Goal: Task Accomplishment & Management: Complete application form

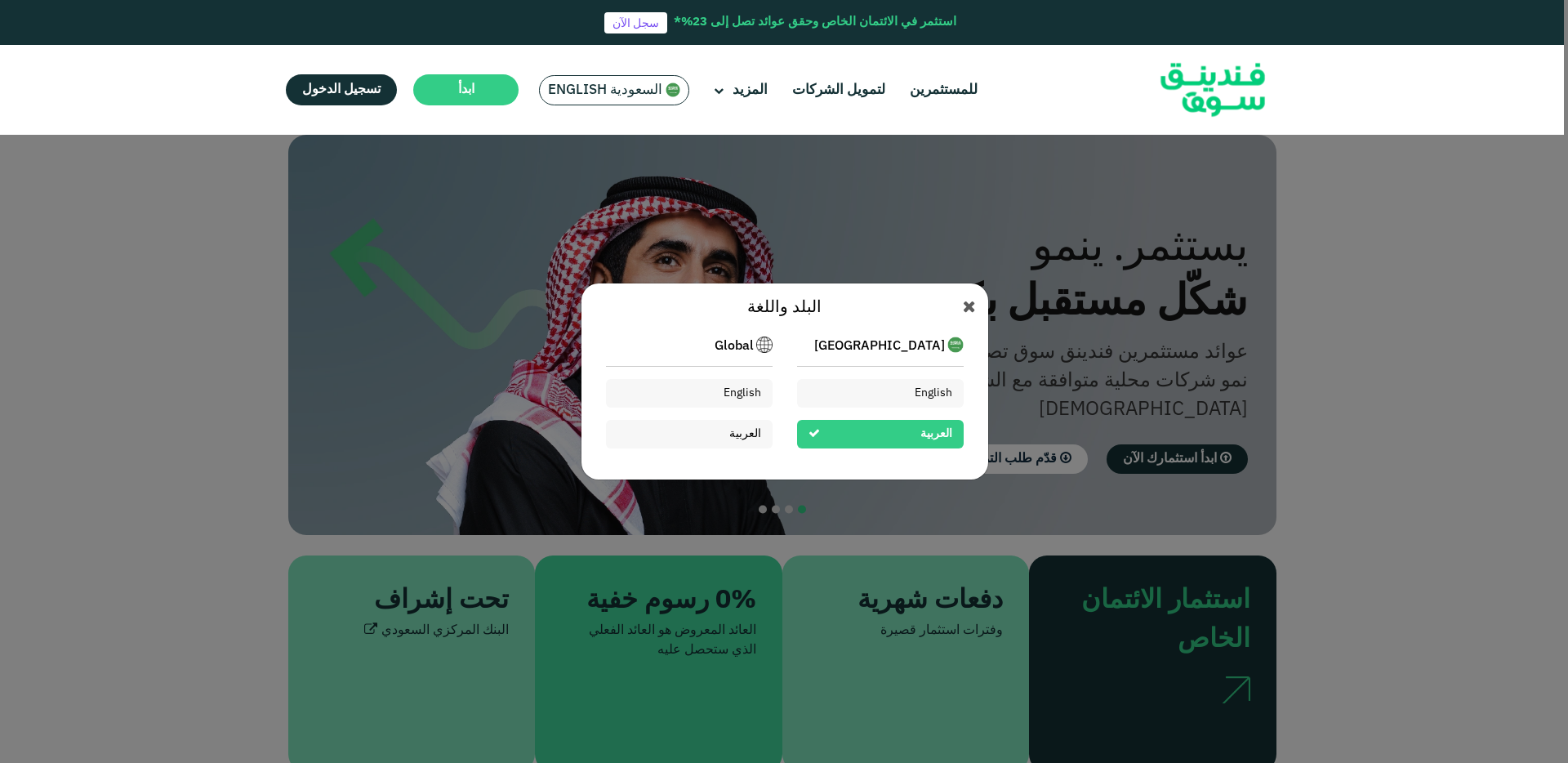
click at [655, 168] on div "البلد واللغة Saudi Arabia English العربية Global English العربية" at bounding box center [784, 382] width 1568 height 763
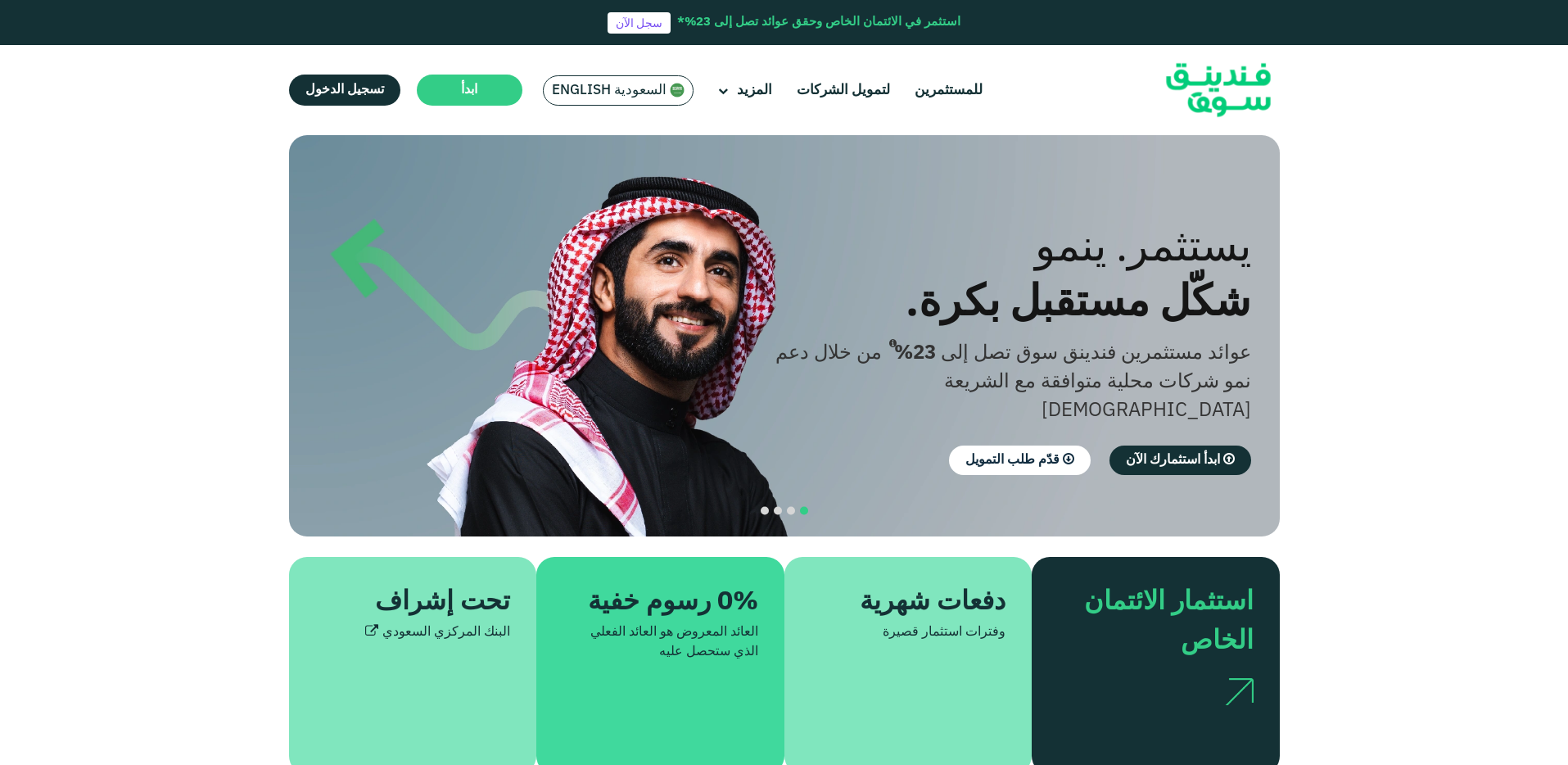
click at [599, 98] on span "السعودية English" at bounding box center [609, 91] width 115 height 19
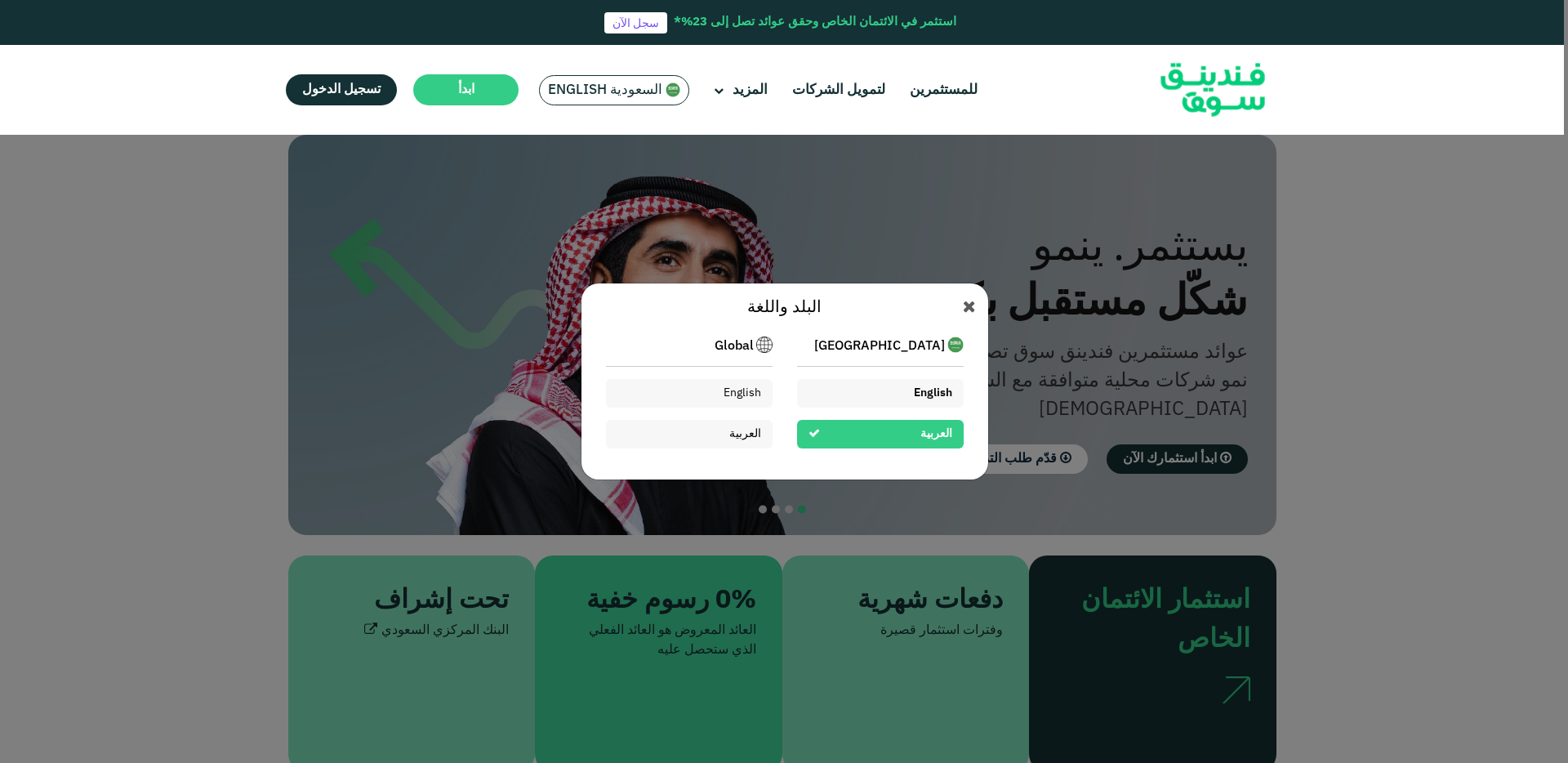
click at [847, 383] on div "English" at bounding box center [880, 393] width 167 height 29
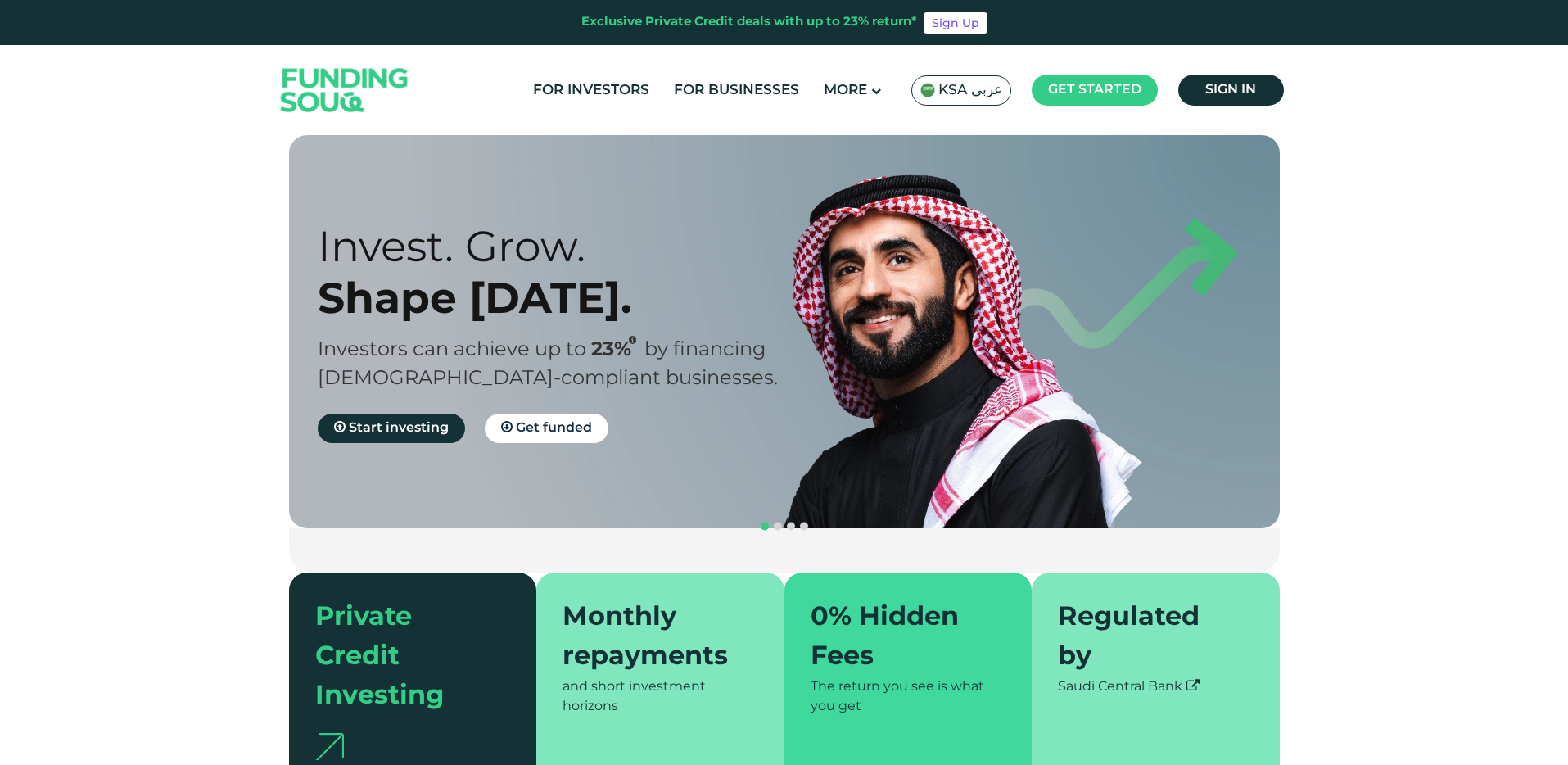
click at [987, 96] on span "KSA عربي" at bounding box center [970, 91] width 64 height 19
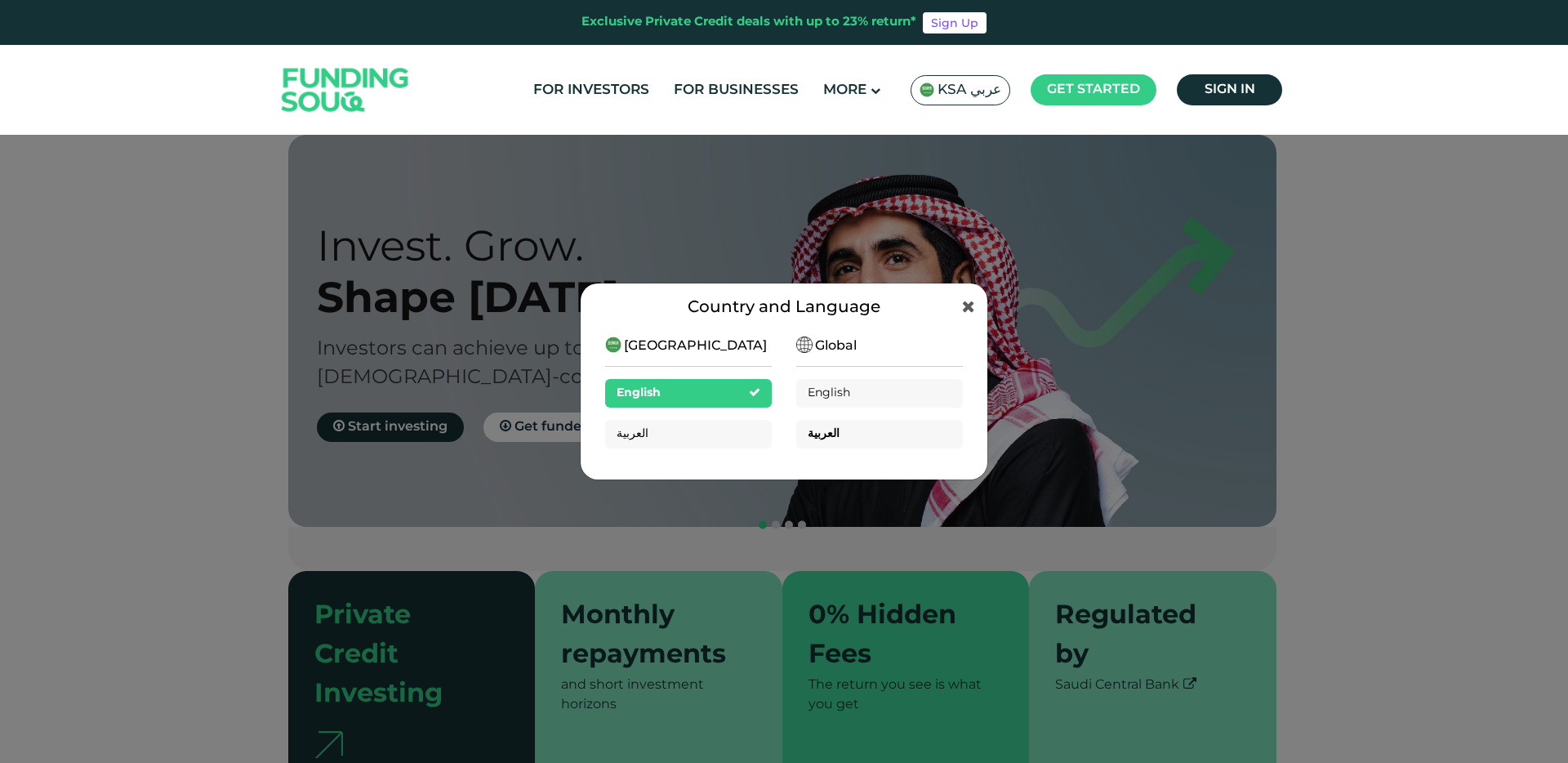
click at [928, 432] on div "العربية" at bounding box center [879, 434] width 167 height 29
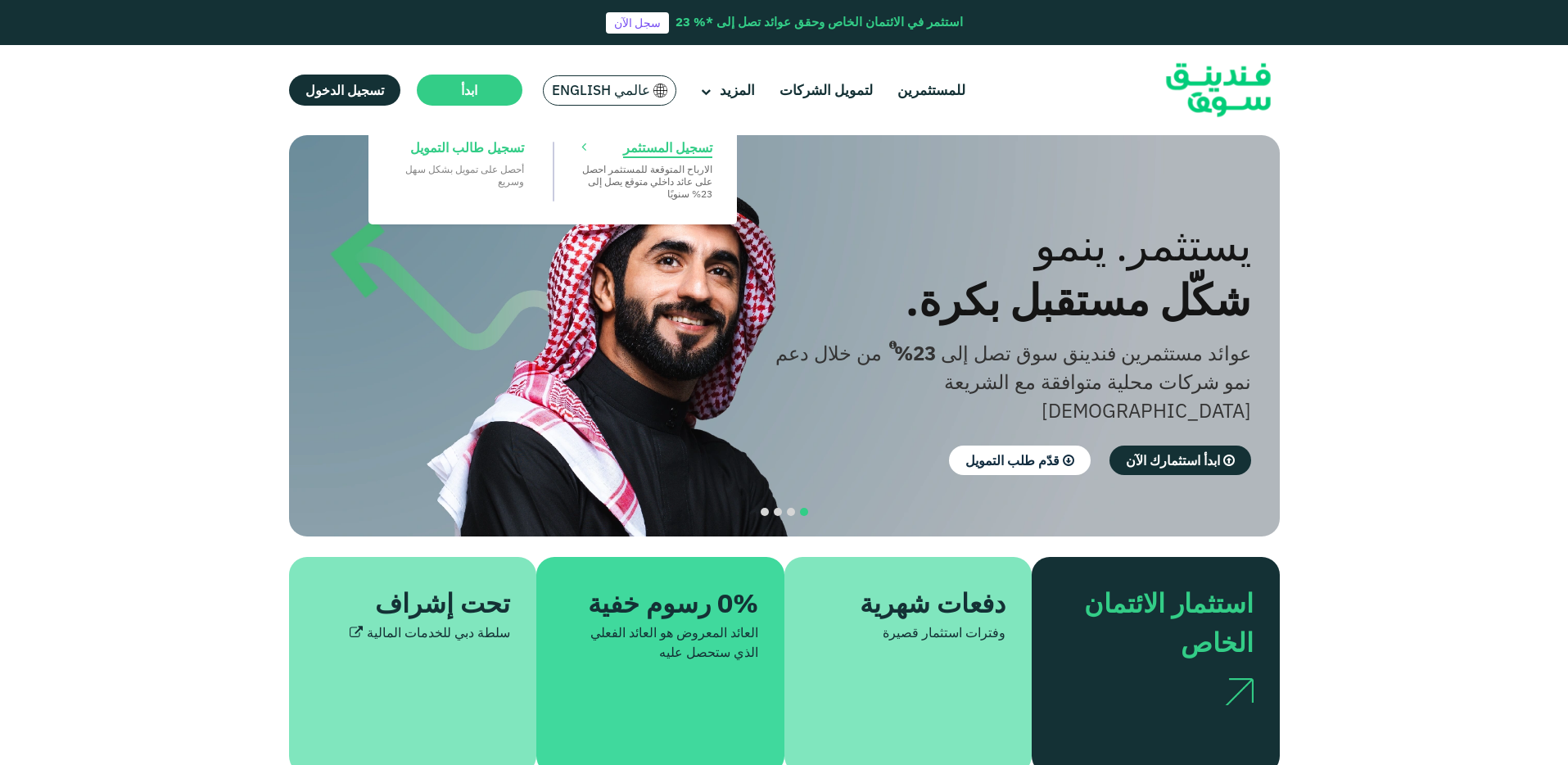
click at [667, 144] on span "تسجيل المستثمر" at bounding box center [667, 147] width 89 height 18
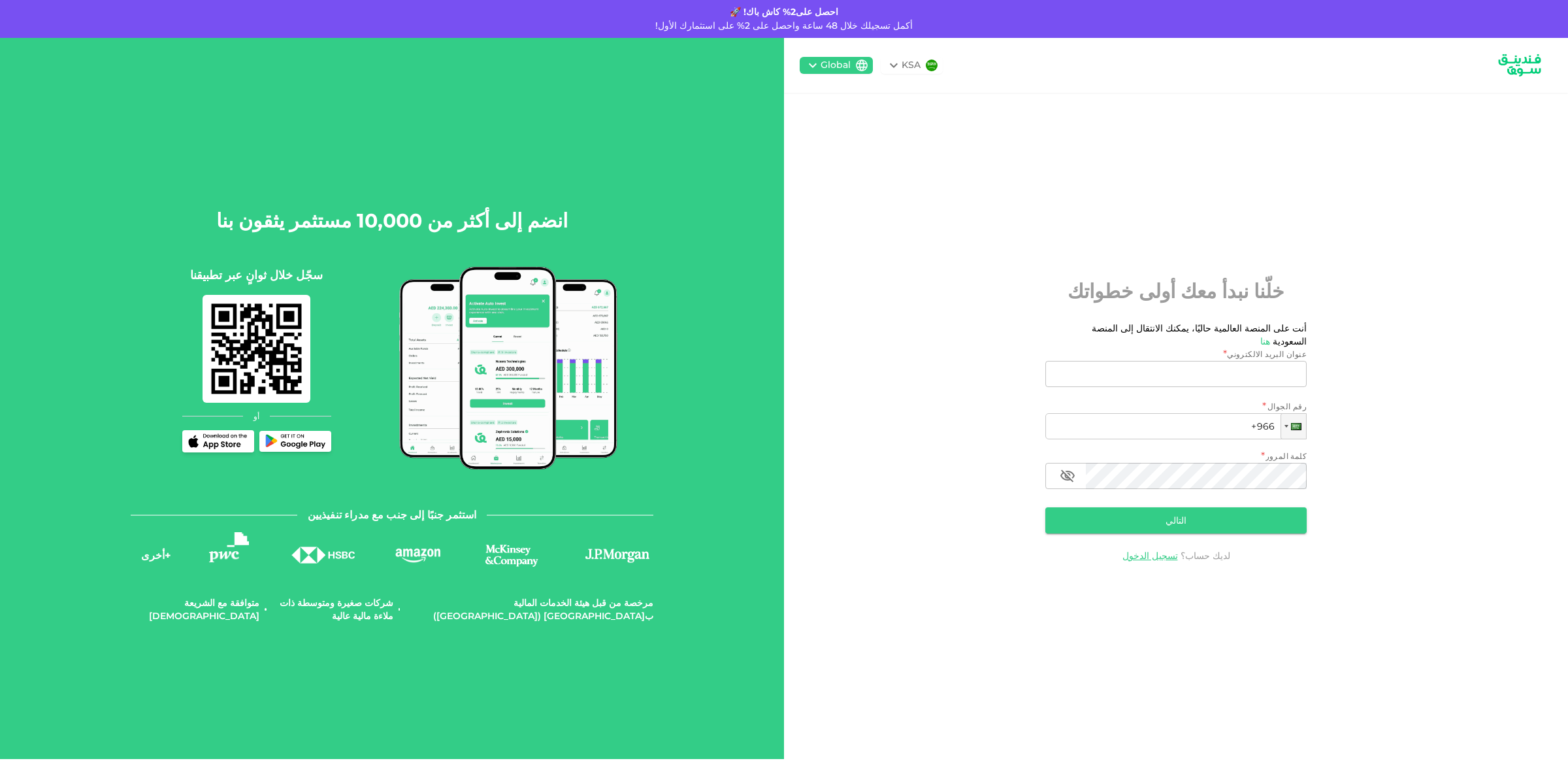
click at [889, 68] on icon at bounding box center [893, 65] width 16 height 16
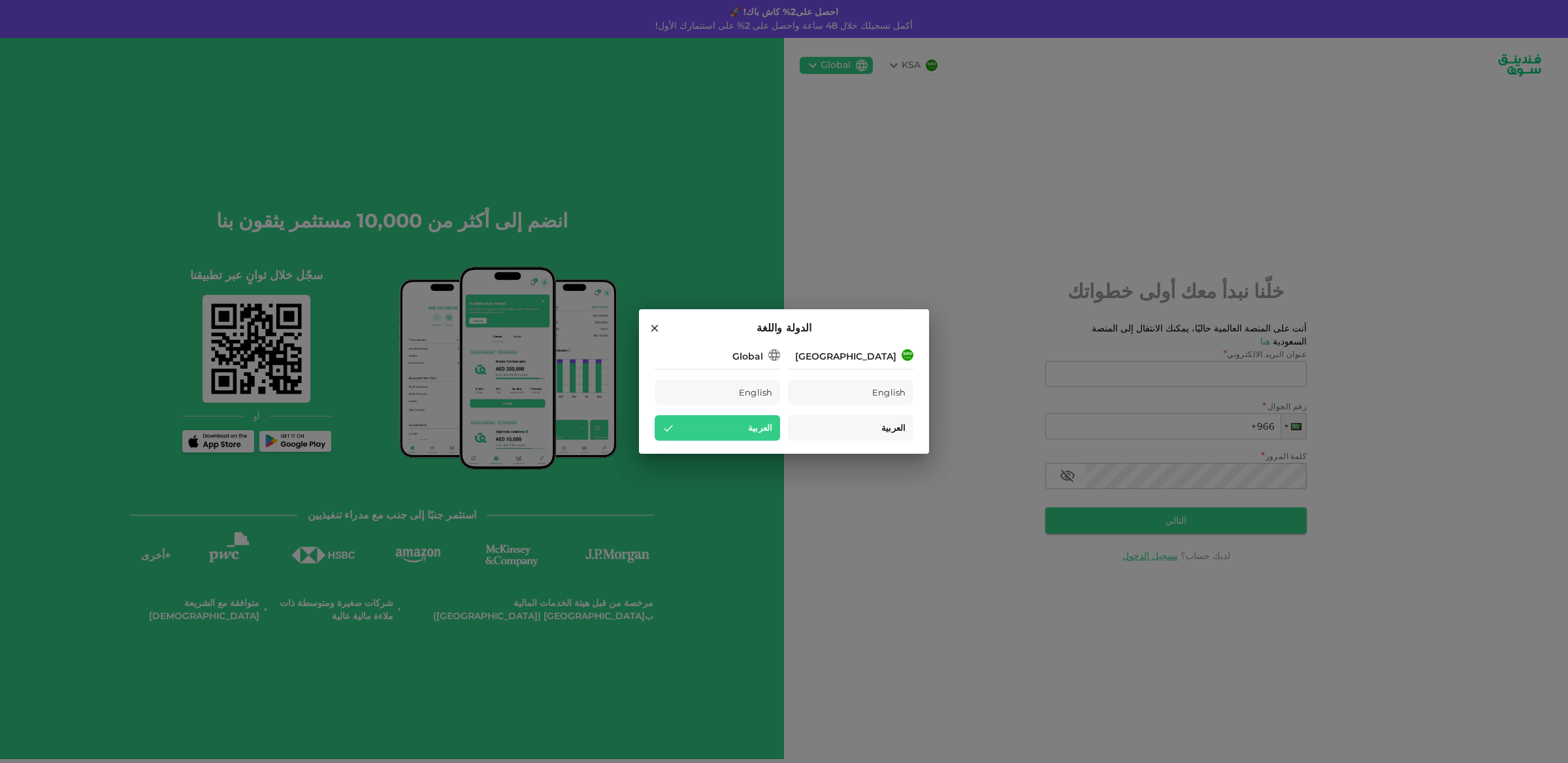
click at [869, 424] on div "العربية" at bounding box center [851, 428] width 125 height 25
